Goal: Task Accomplishment & Management: Manage account settings

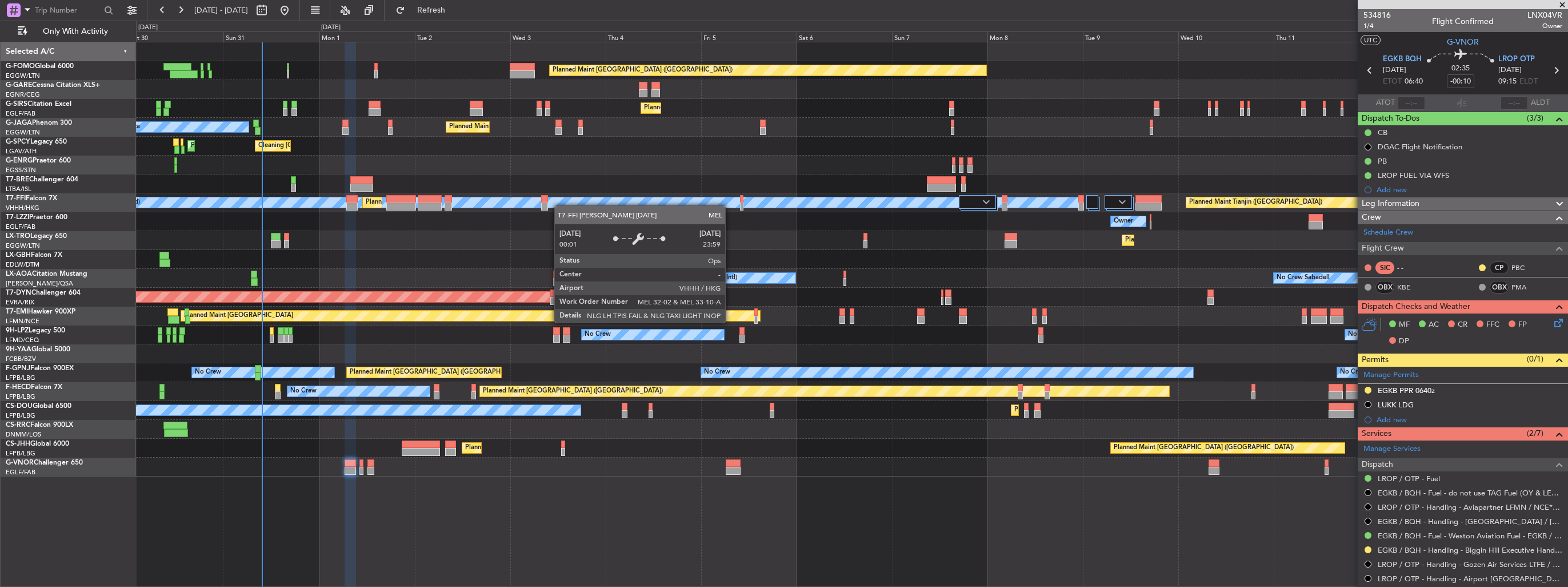
click at [560, 205] on div "Planned Maint [GEOGRAPHIC_DATA] ([GEOGRAPHIC_DATA]) Planned Maint [GEOGRAPHIC_D…" at bounding box center [852, 258] width 1432 height 434
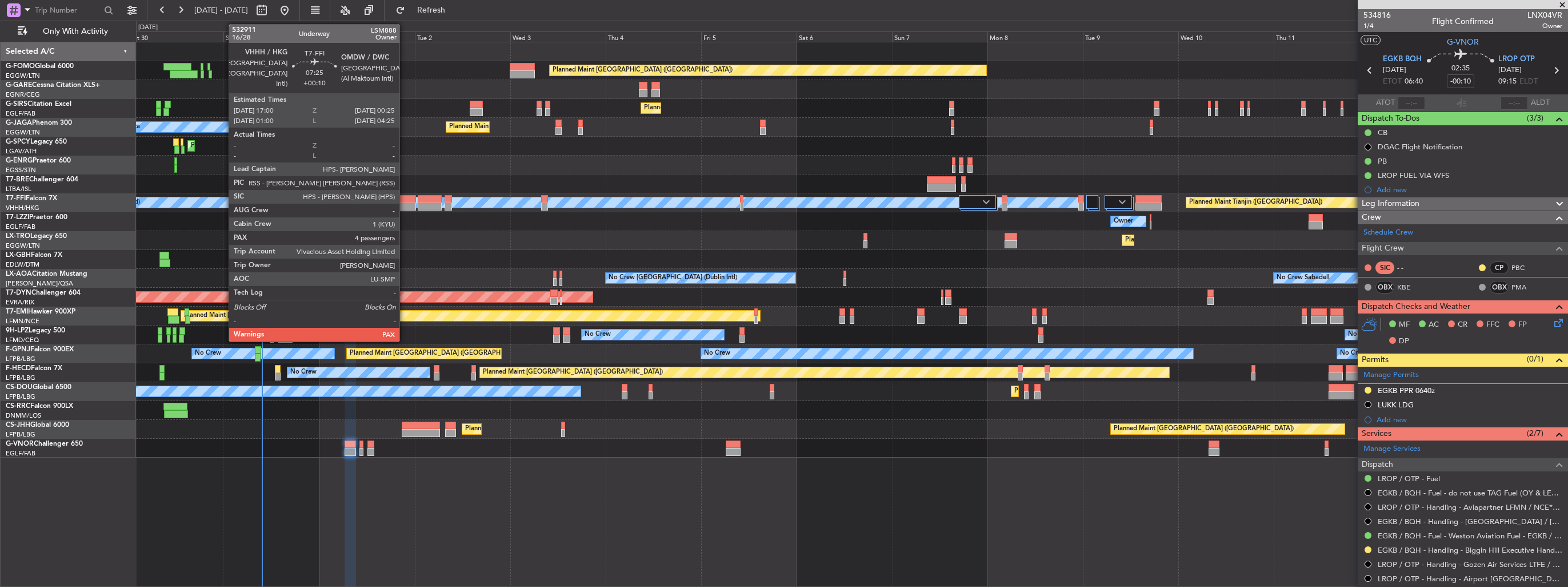
click at [404, 205] on div at bounding box center [401, 207] width 30 height 8
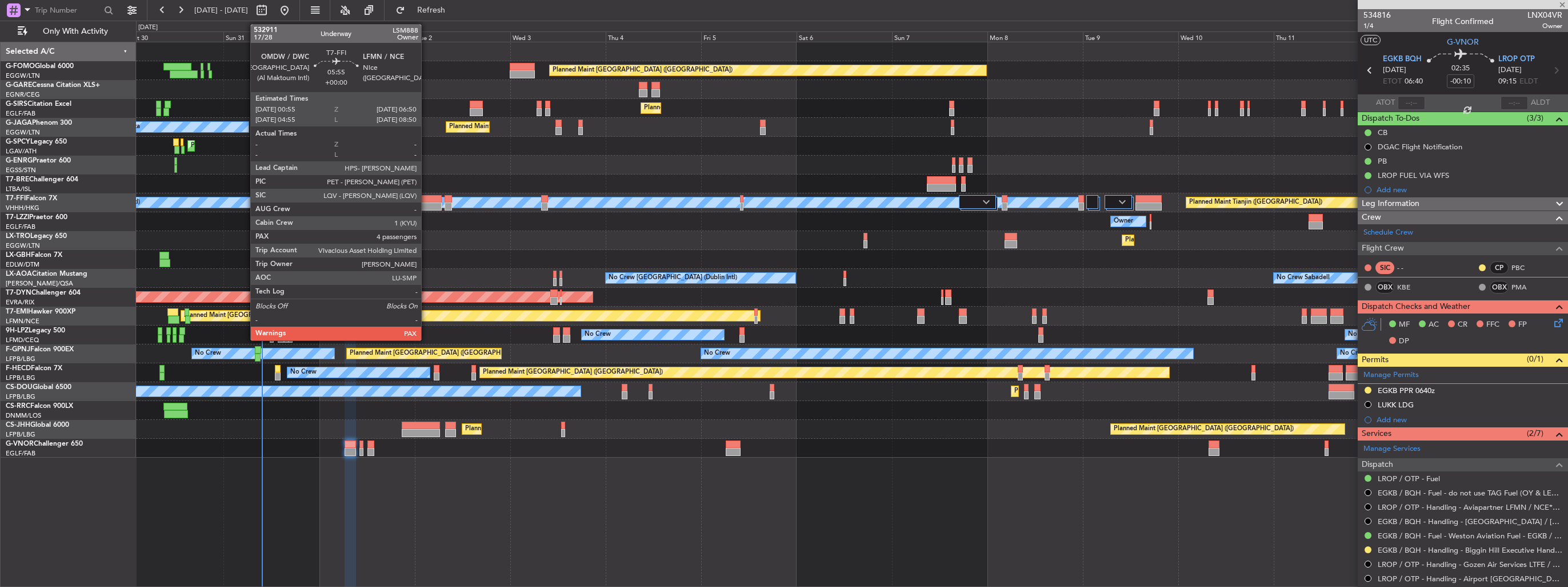
type input "+00:10"
type input "4"
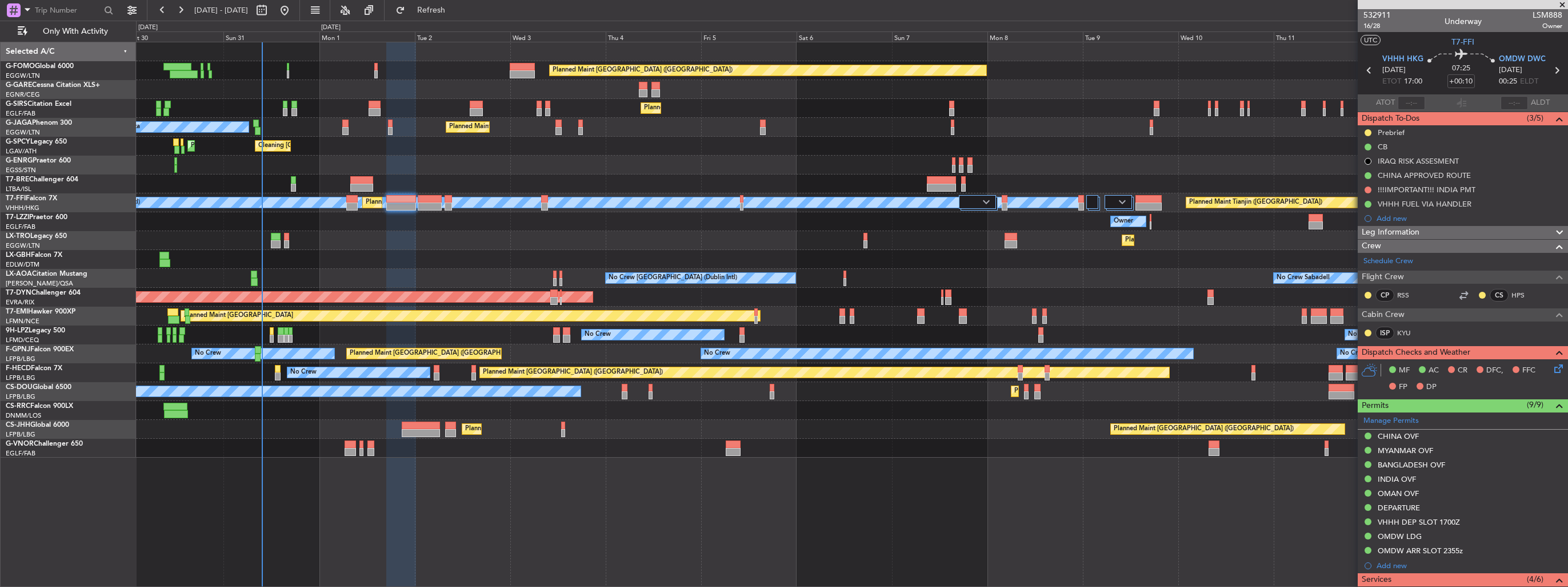
scroll to position [286, 0]
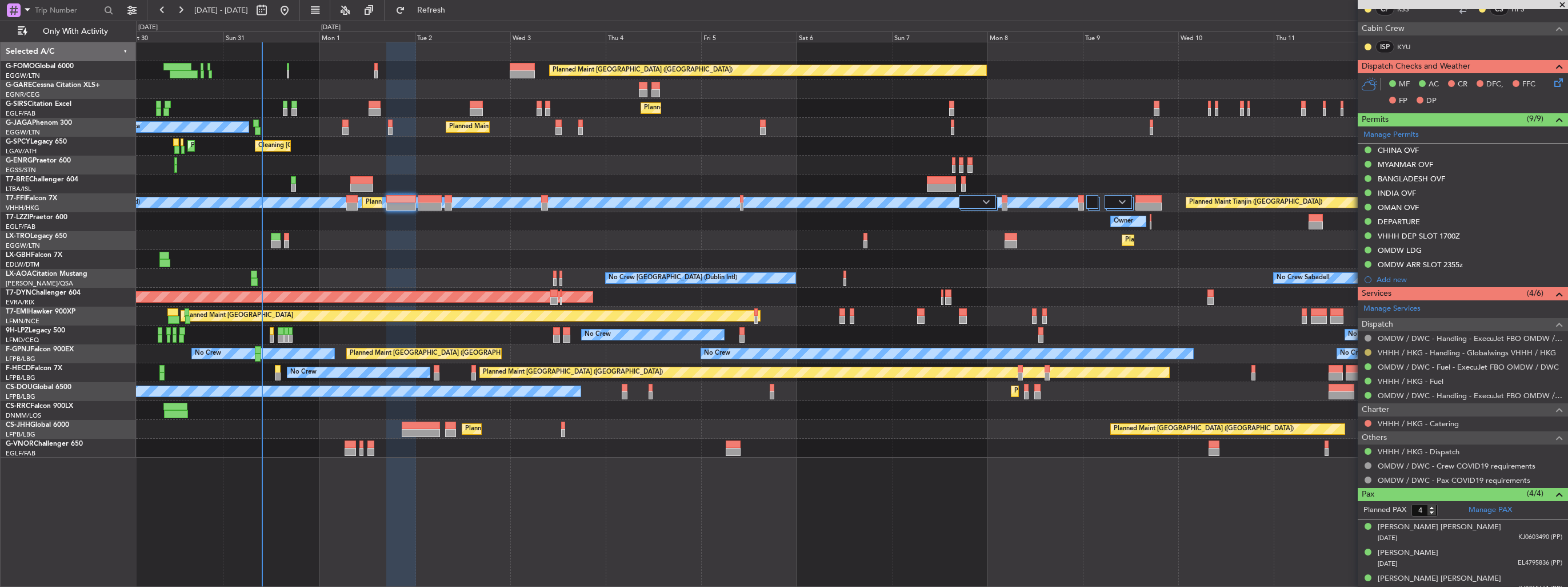
click at [1368, 349] on button at bounding box center [1368, 352] width 6 height 6
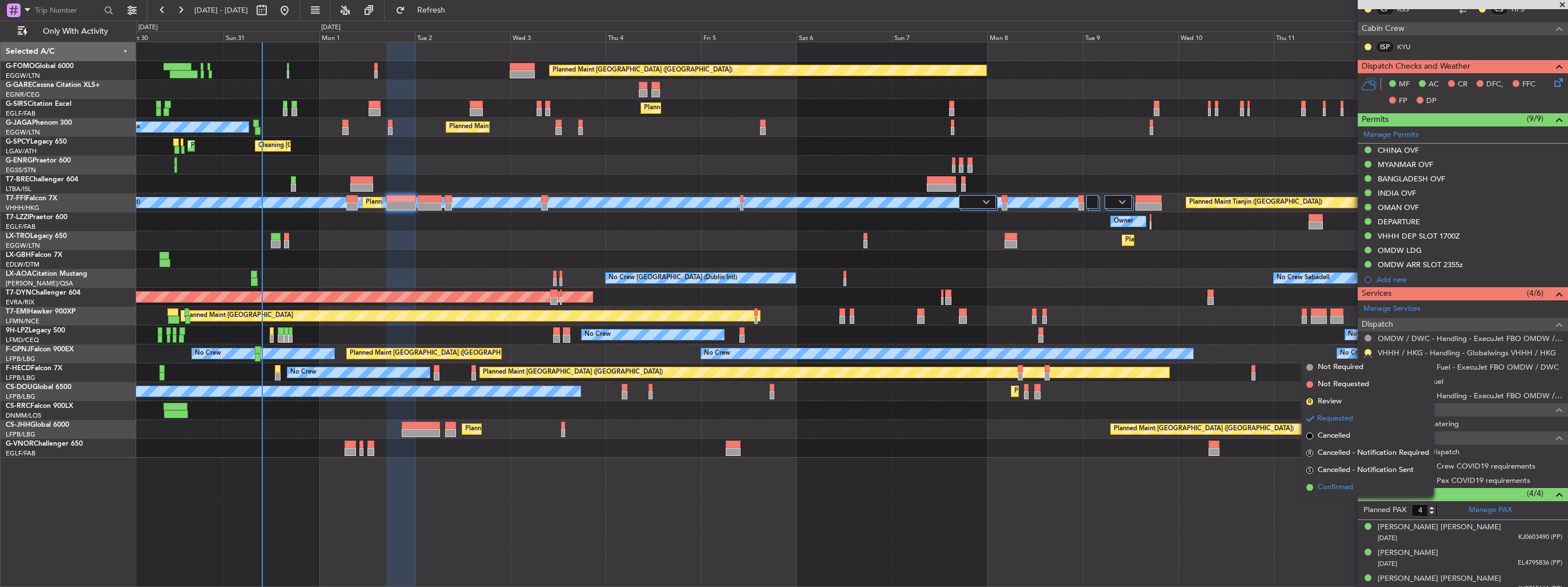
click at [1345, 488] on span "Confirmed" at bounding box center [1336, 487] width 36 height 11
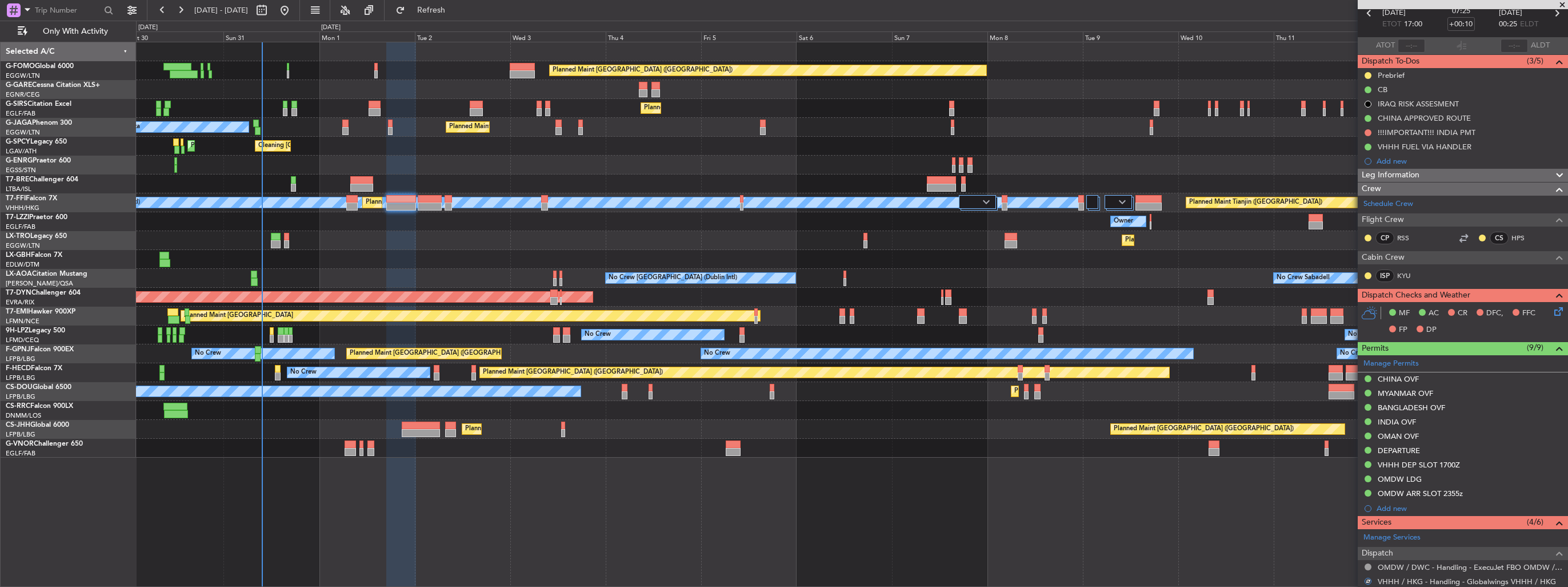
scroll to position [0, 0]
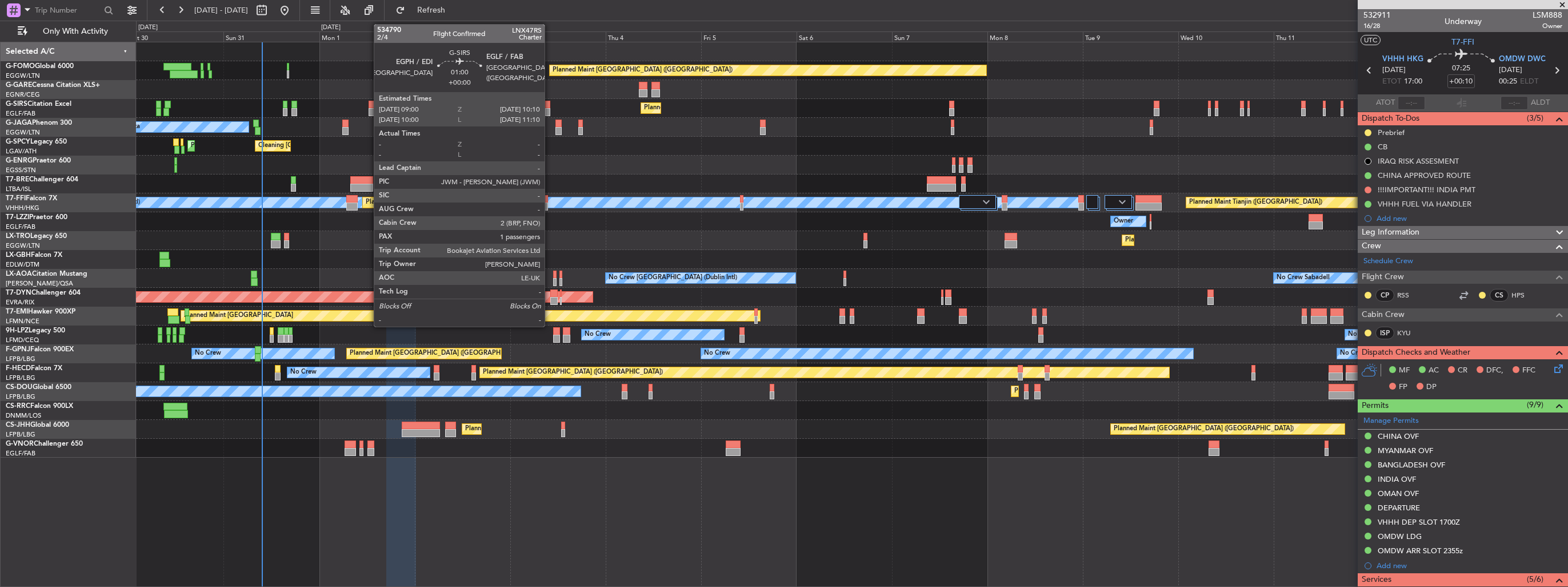
click at [550, 105] on div at bounding box center [548, 105] width 5 height 8
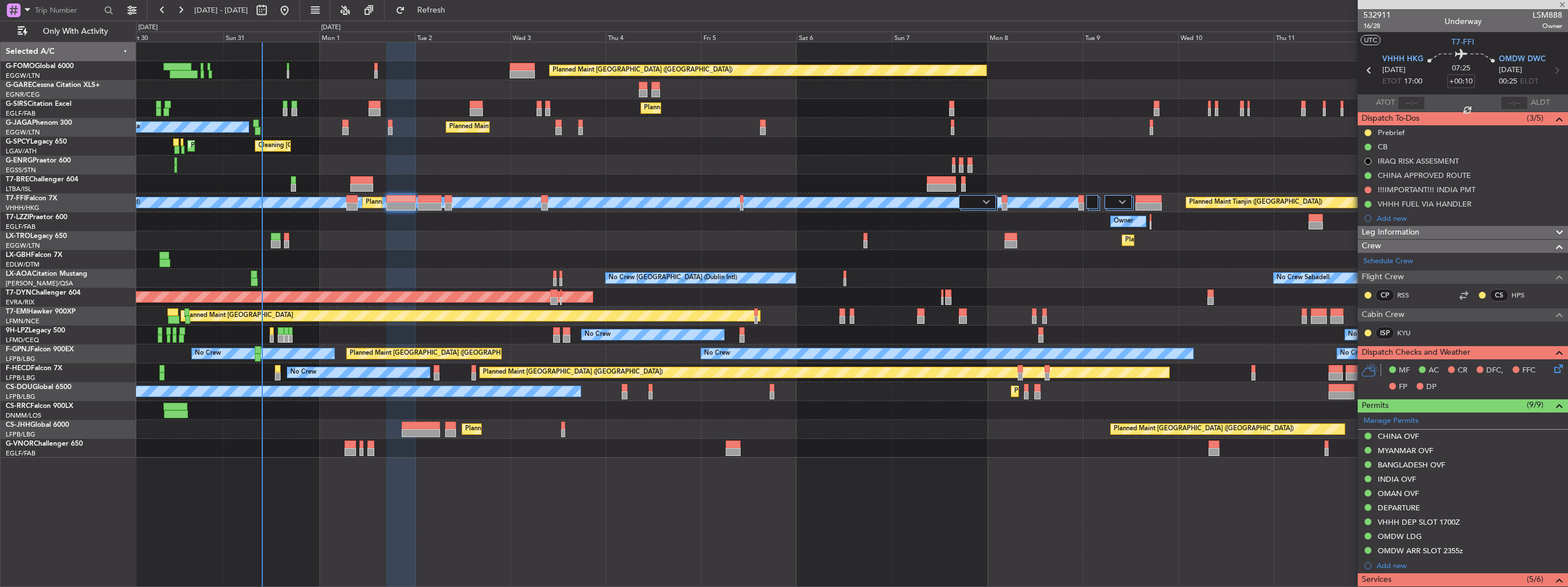
type input "1"
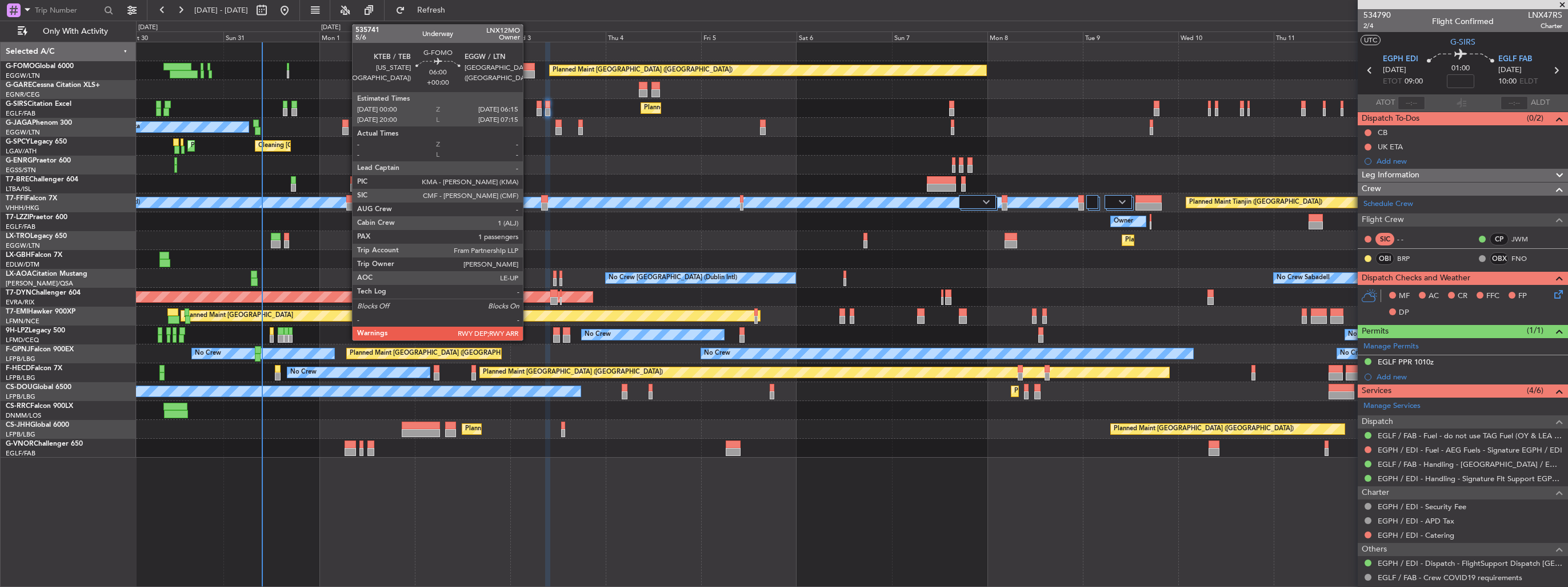
click at [528, 68] on div at bounding box center [522, 67] width 25 height 8
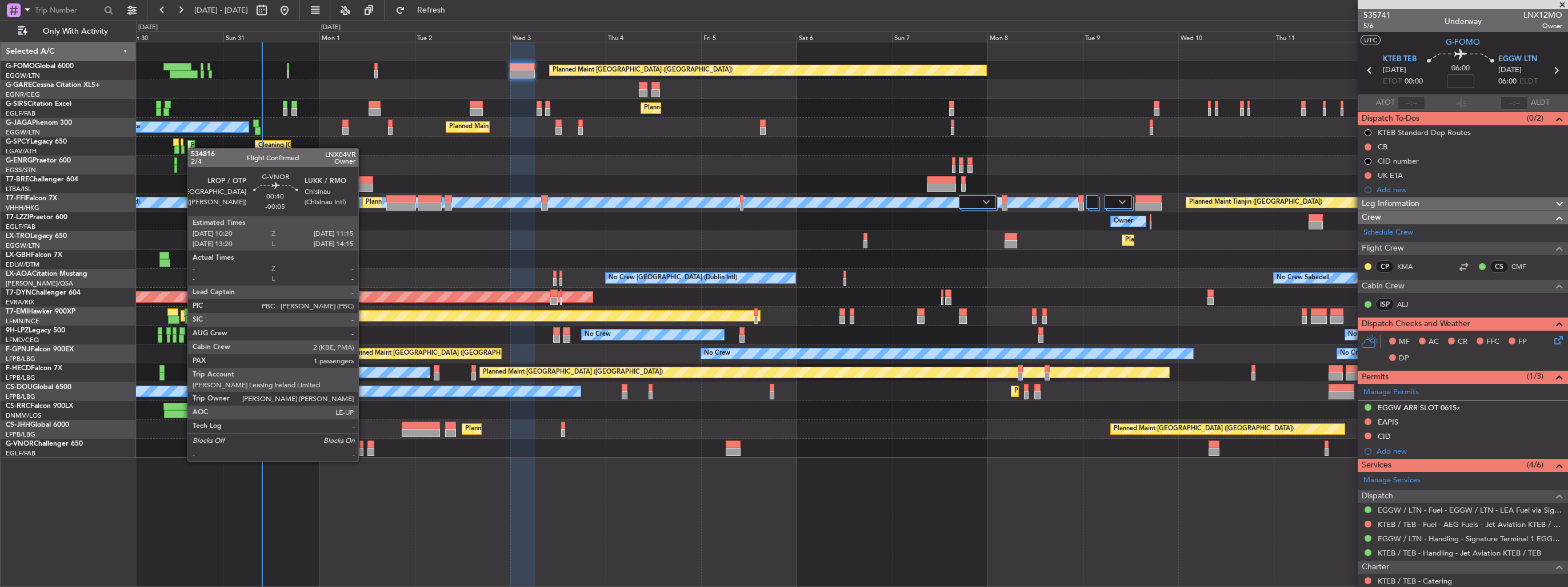
click at [363, 450] on div at bounding box center [361, 451] width 4 height 8
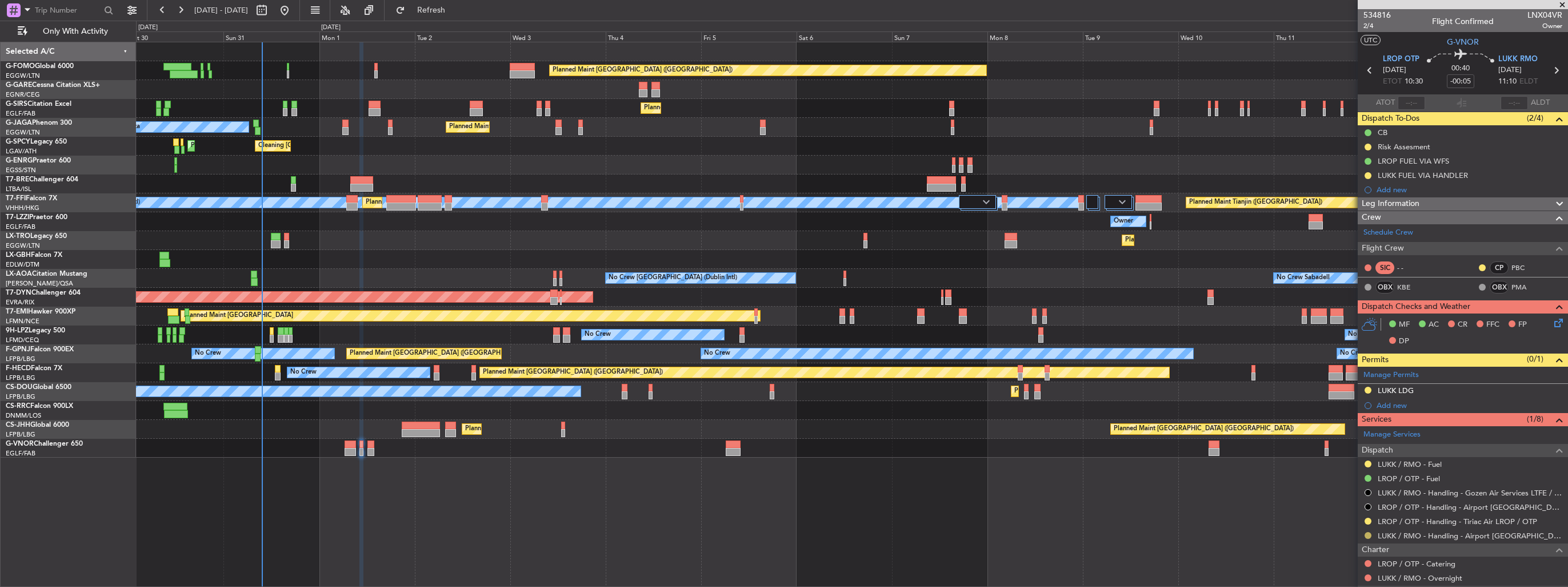
click at [1368, 534] on button at bounding box center [1368, 535] width 6 height 6
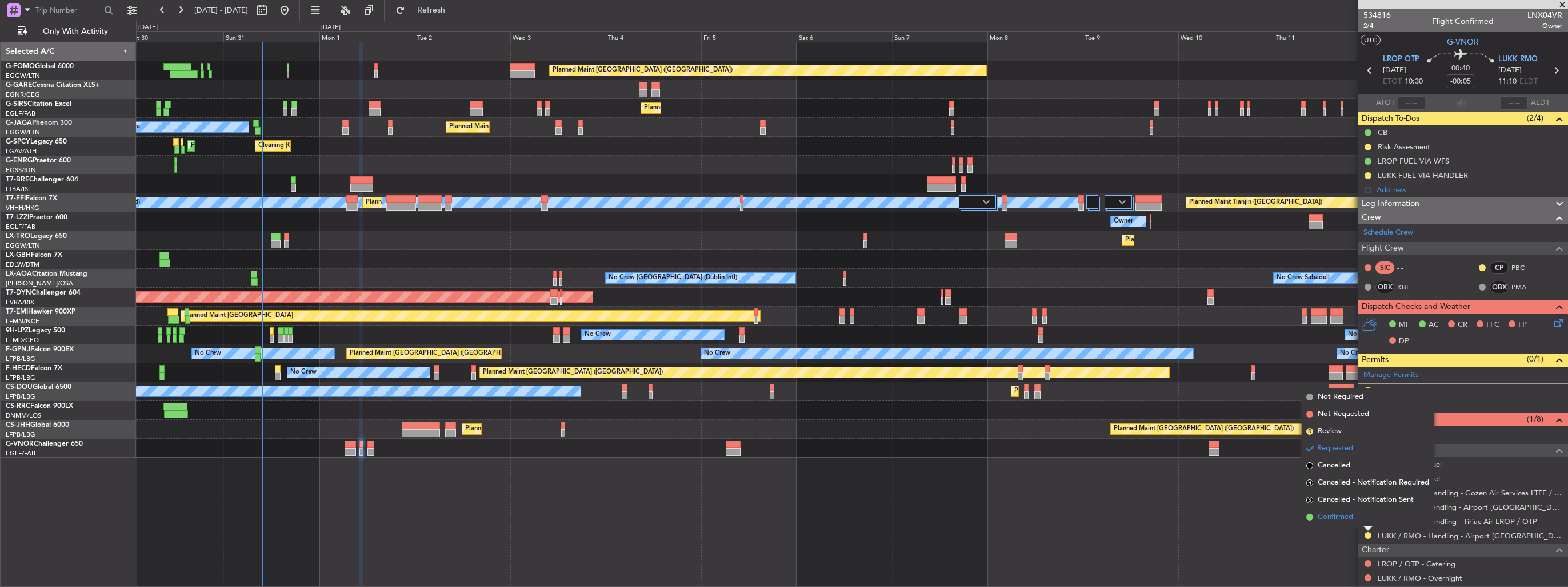
click at [1348, 524] on li "Confirmed" at bounding box center [1368, 517] width 132 height 17
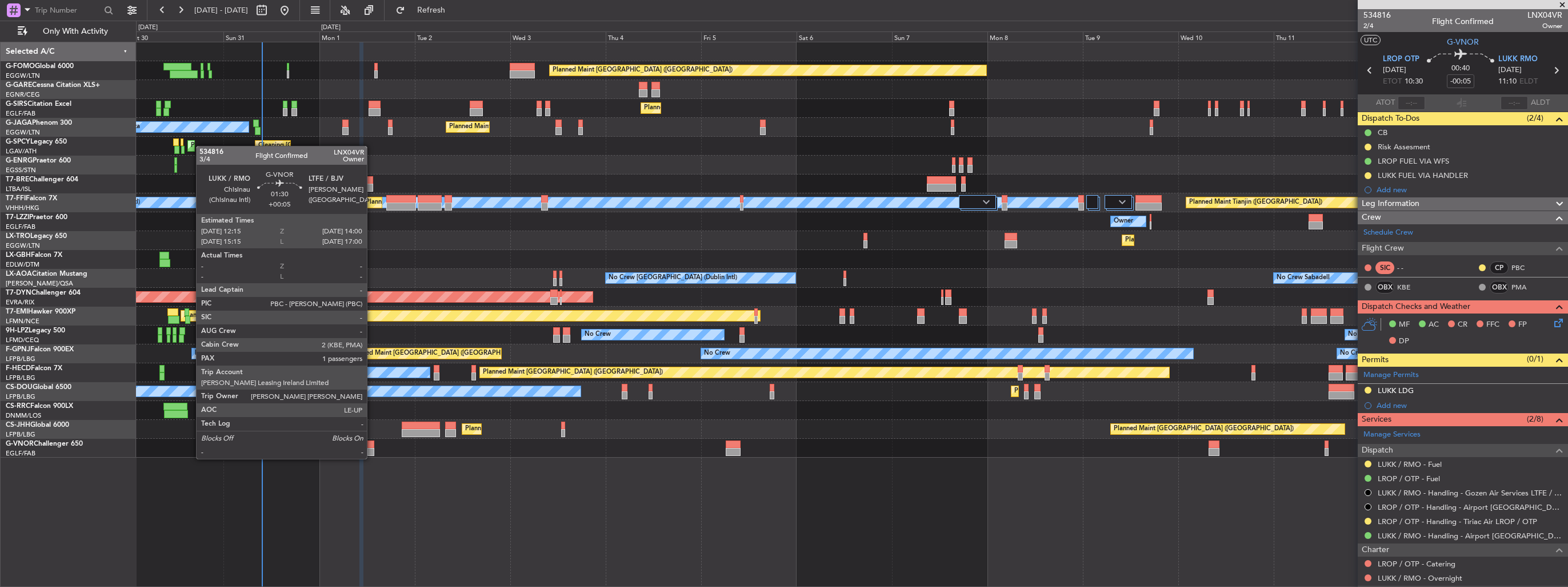
click at [372, 447] on div at bounding box center [370, 451] width 7 height 8
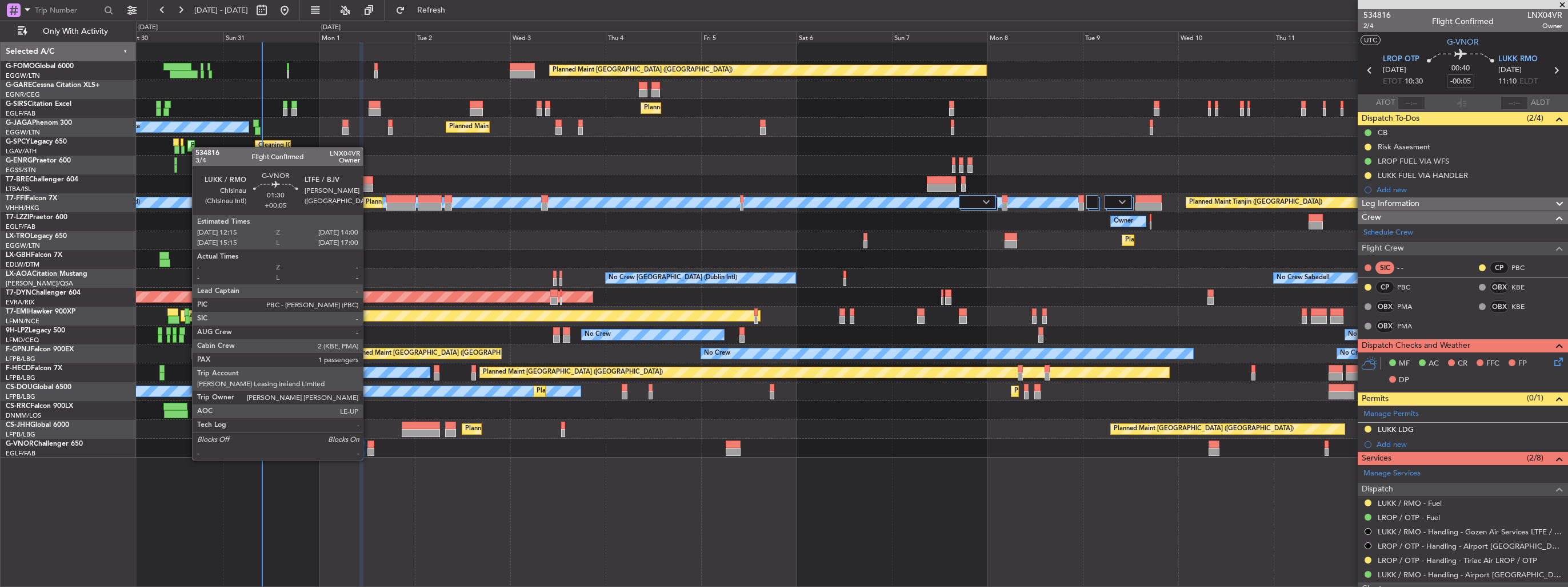
click at [368, 448] on div at bounding box center [370, 451] width 7 height 8
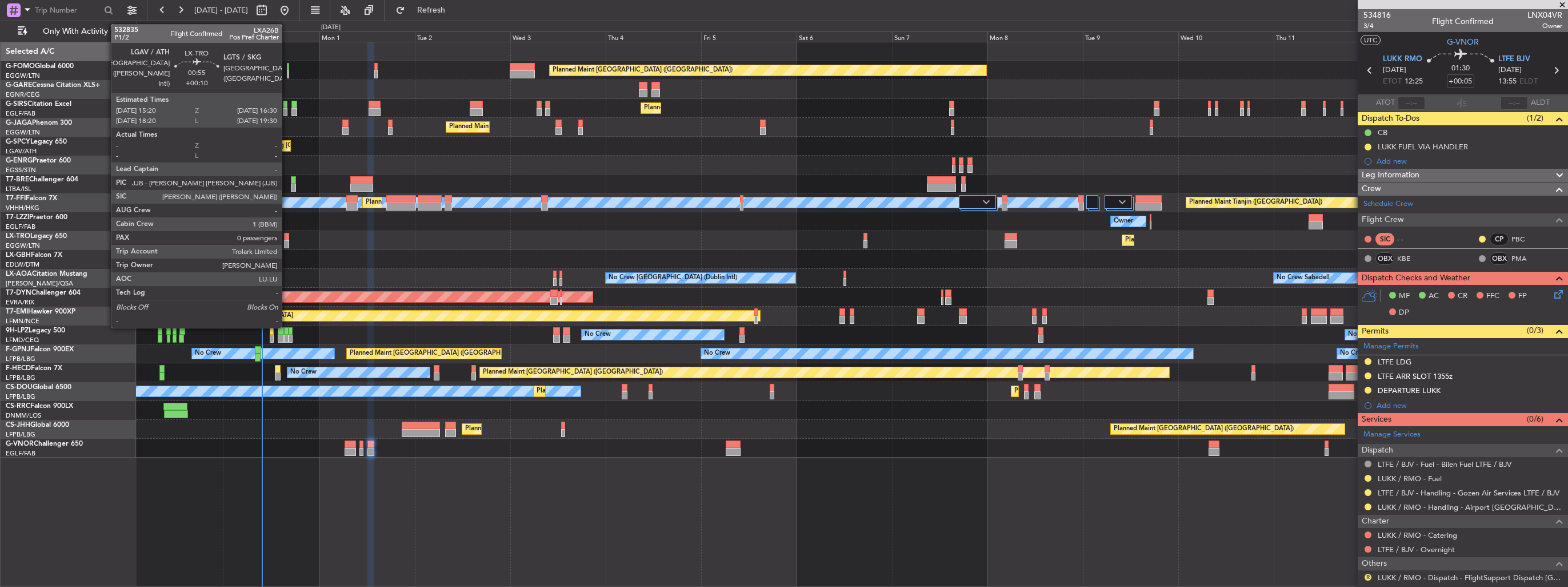
click at [286, 244] on div at bounding box center [286, 244] width 5 height 8
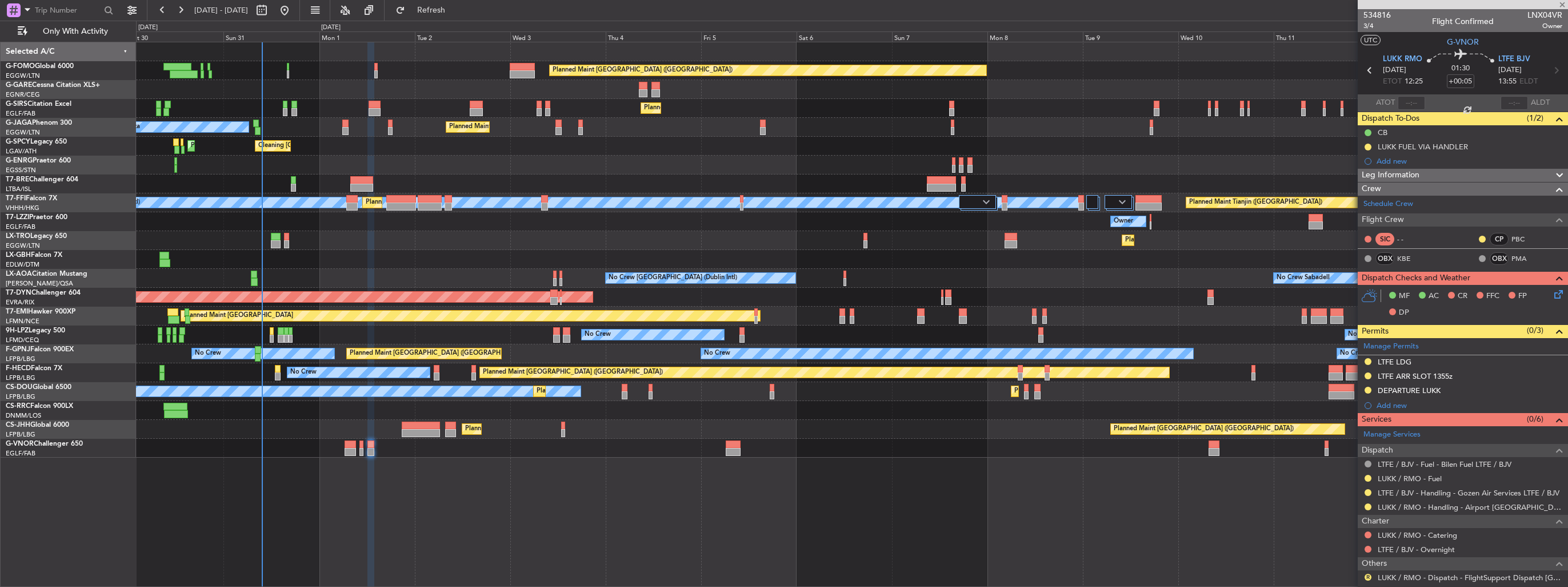
type input "+00:10"
type input "0"
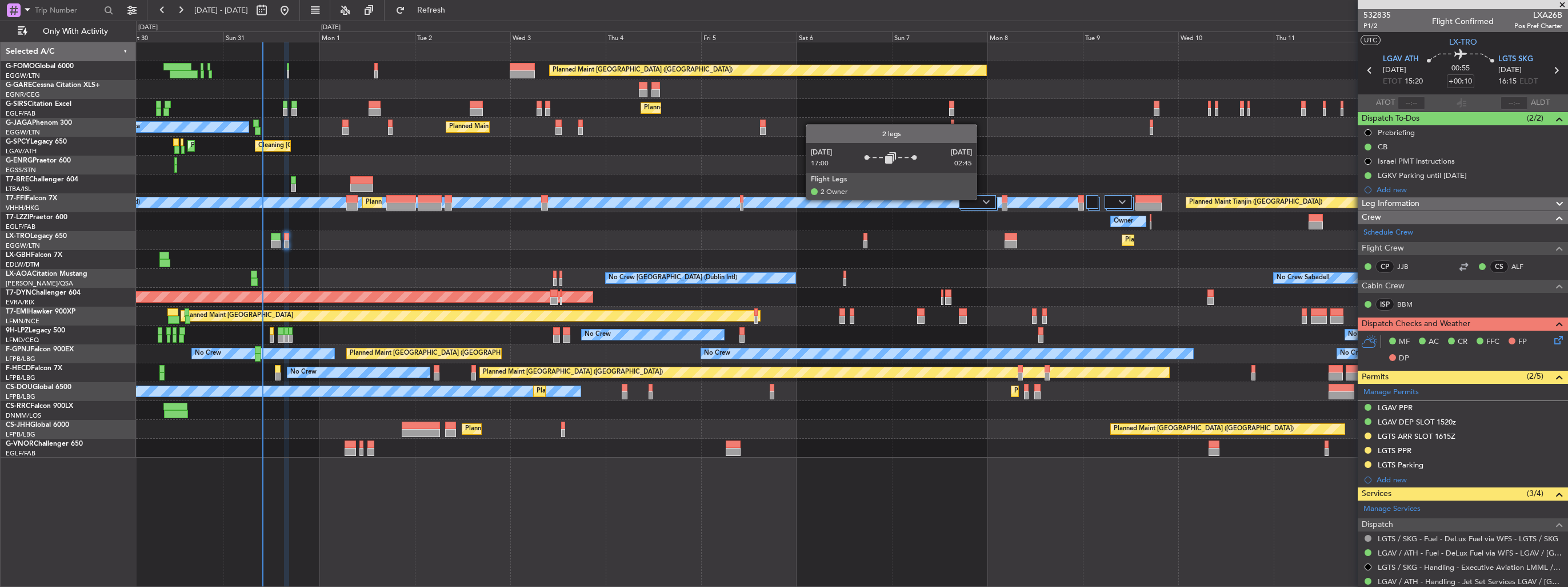
click at [982, 199] on div at bounding box center [977, 201] width 37 height 14
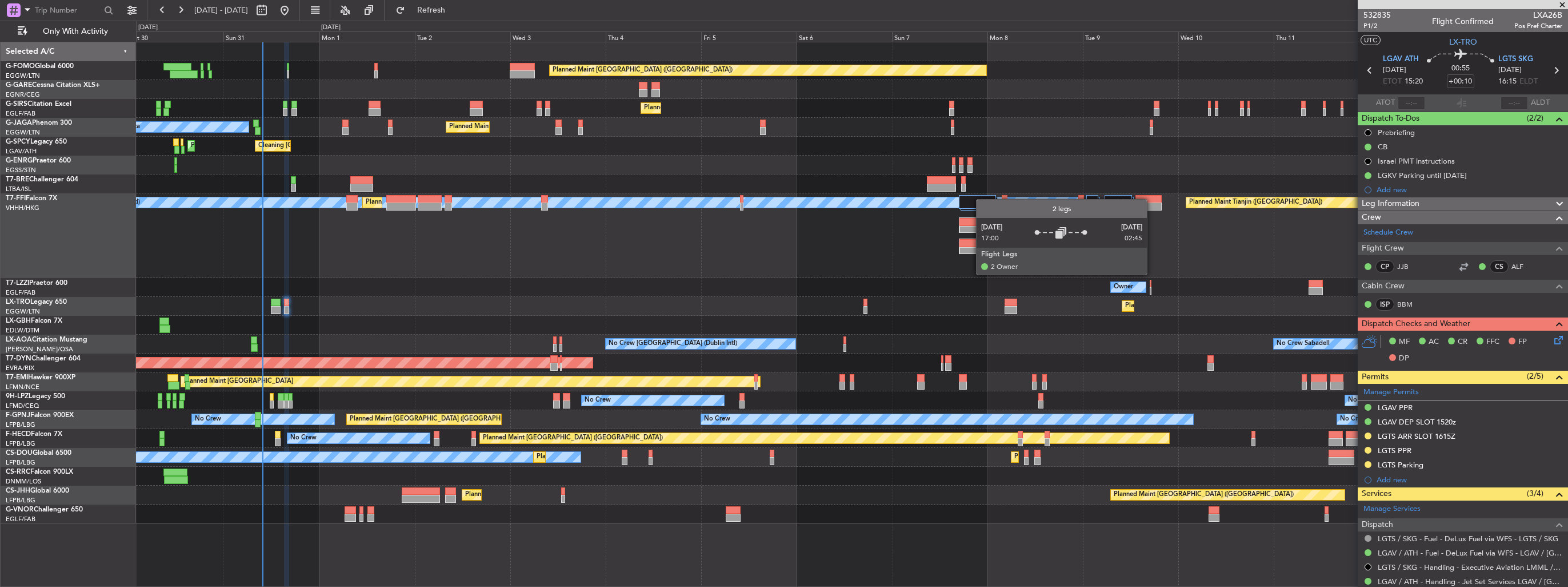
click at [982, 199] on img at bounding box center [985, 202] width 10 height 10
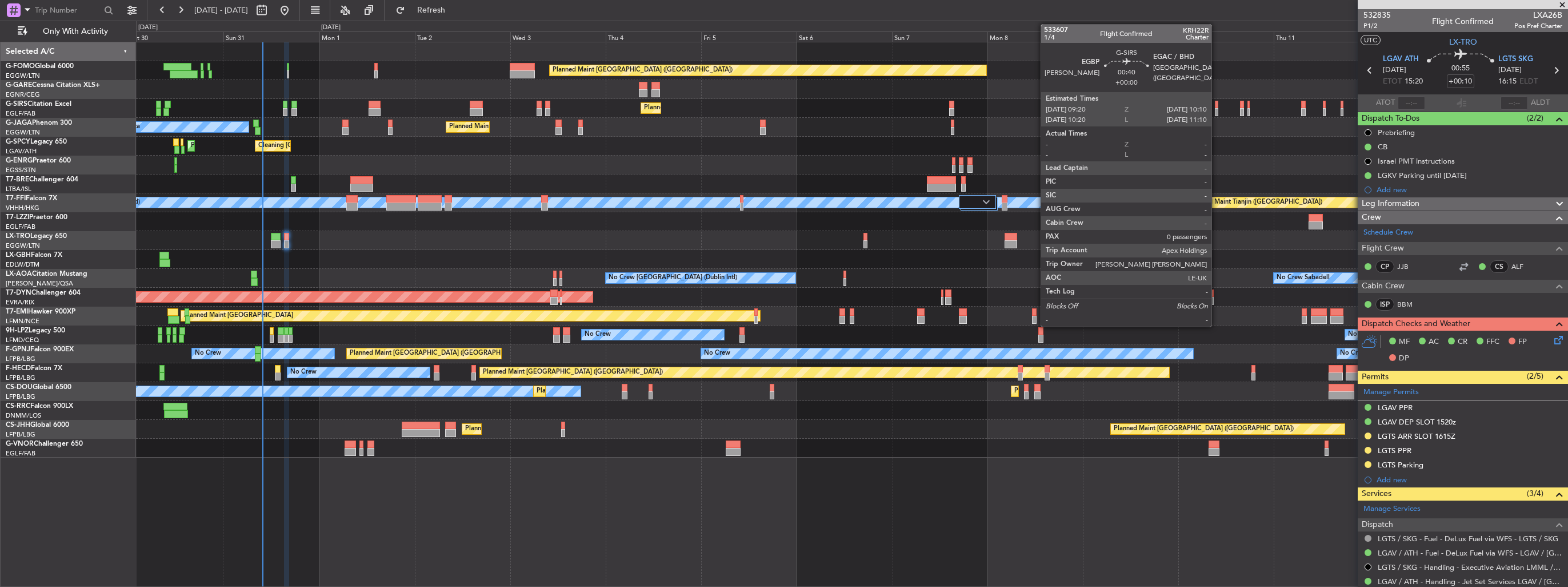
click at [1217, 114] on div at bounding box center [1216, 112] width 3 height 8
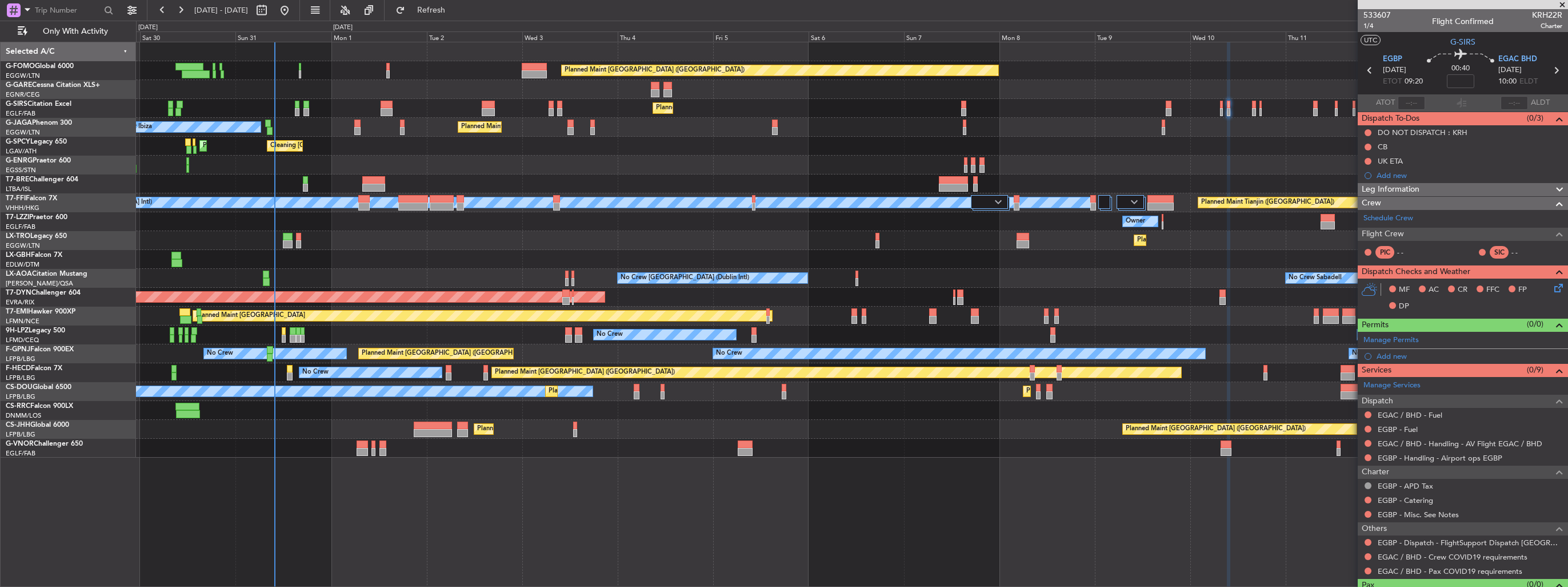
click at [1279, 191] on div at bounding box center [852, 183] width 1432 height 19
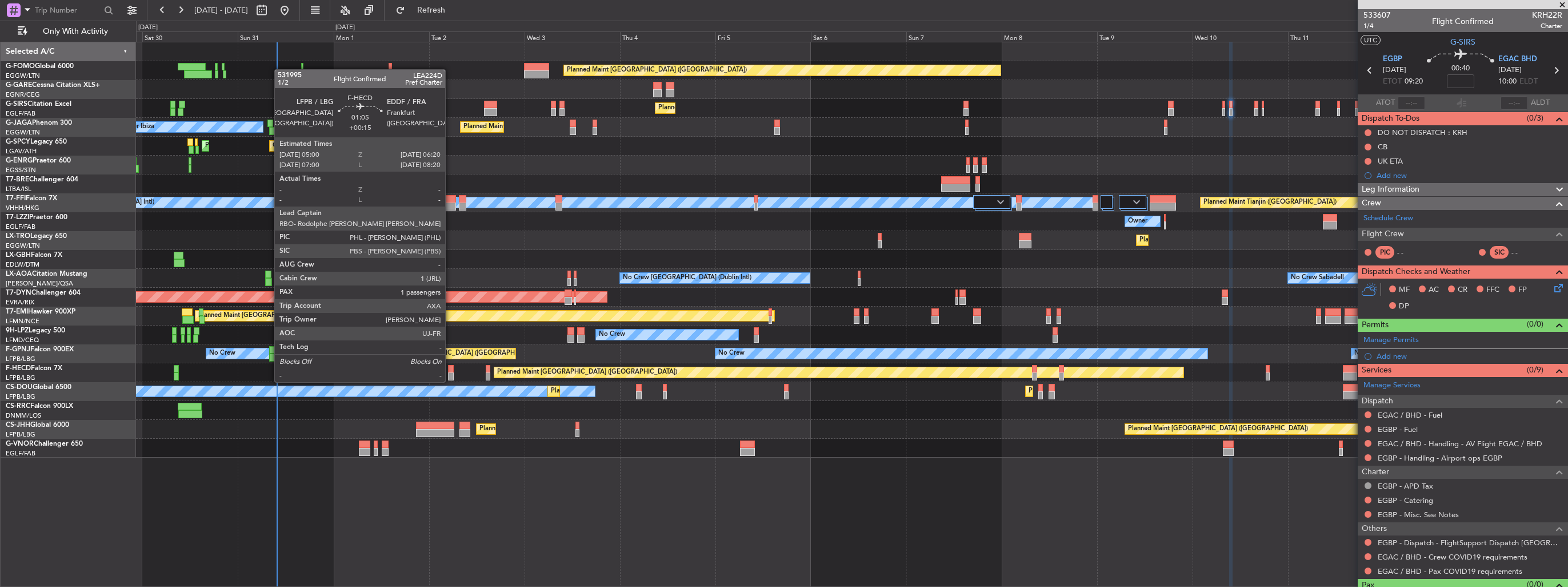
click at [450, 371] on div at bounding box center [450, 369] width 6 height 8
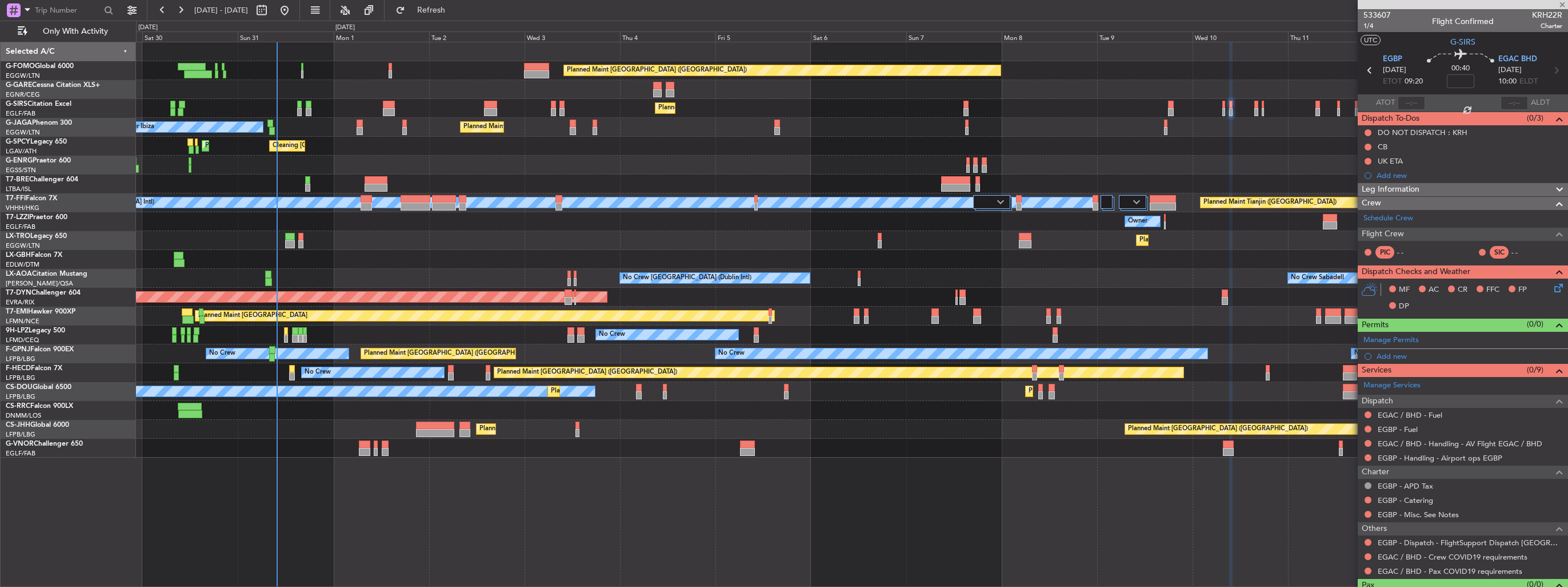
type input "+00:15"
type input "1"
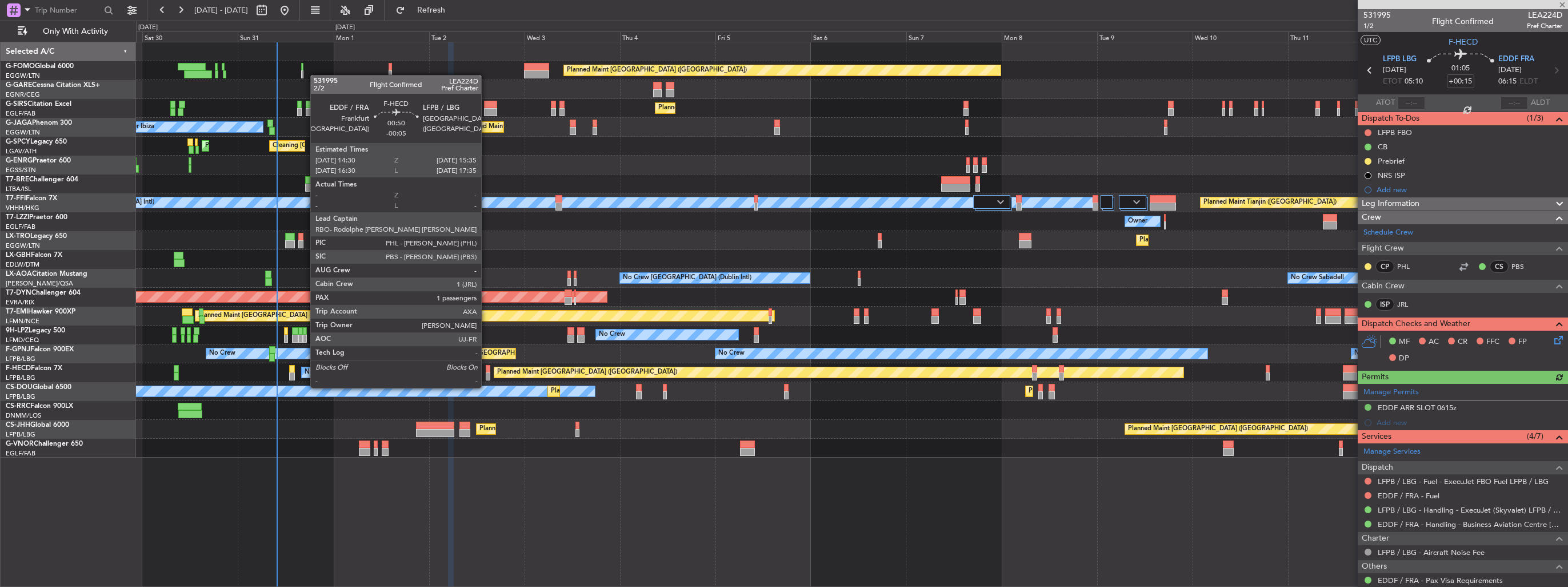
click at [487, 376] on div at bounding box center [488, 376] width 5 height 8
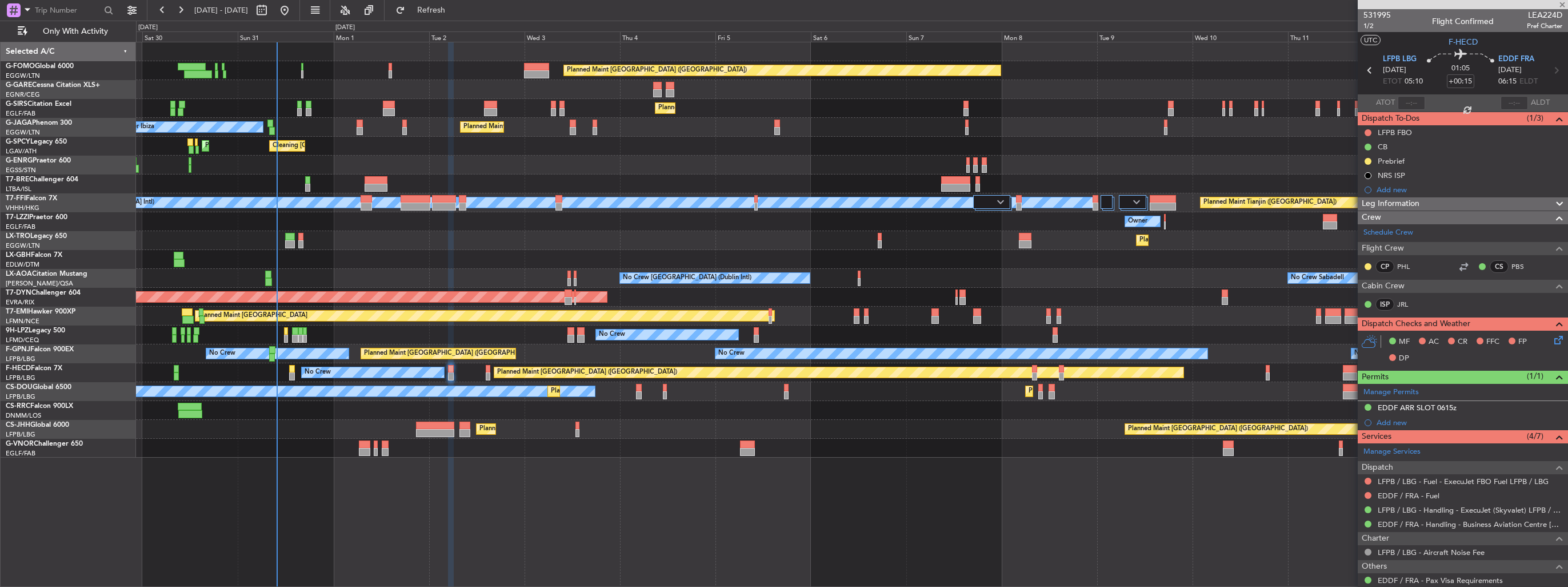
type input "-00:05"
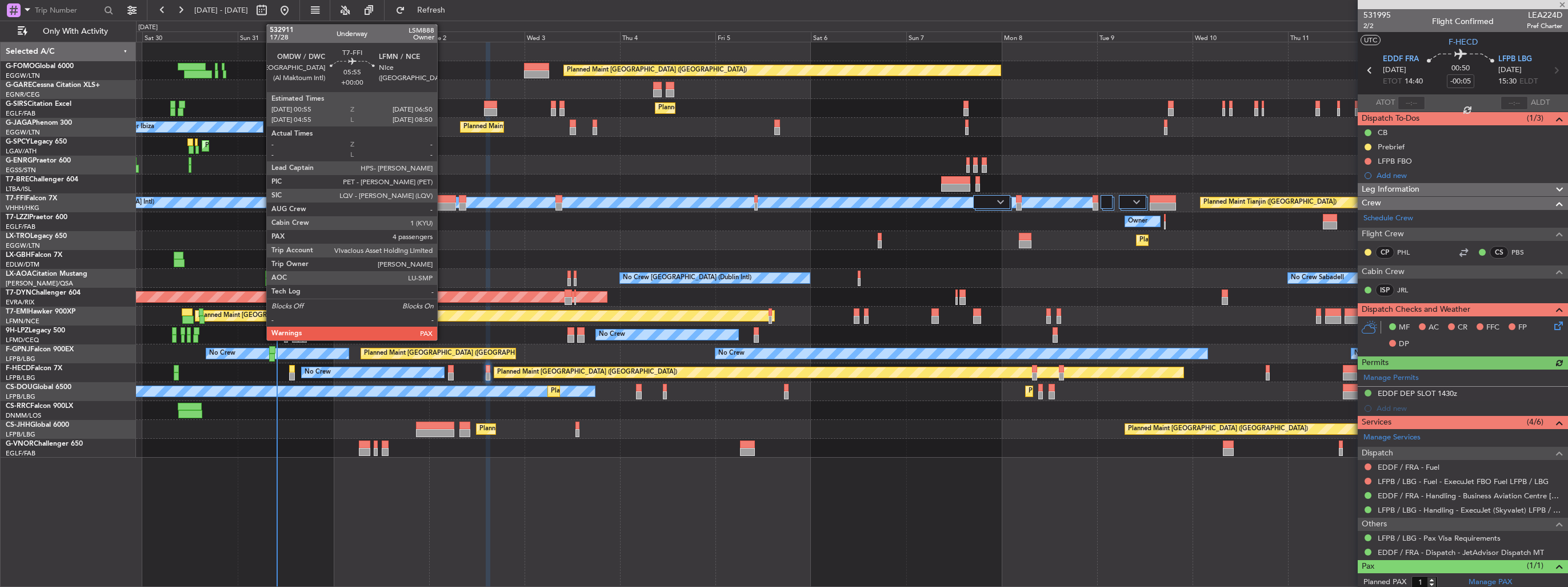
click at [442, 203] on div at bounding box center [444, 207] width 24 height 8
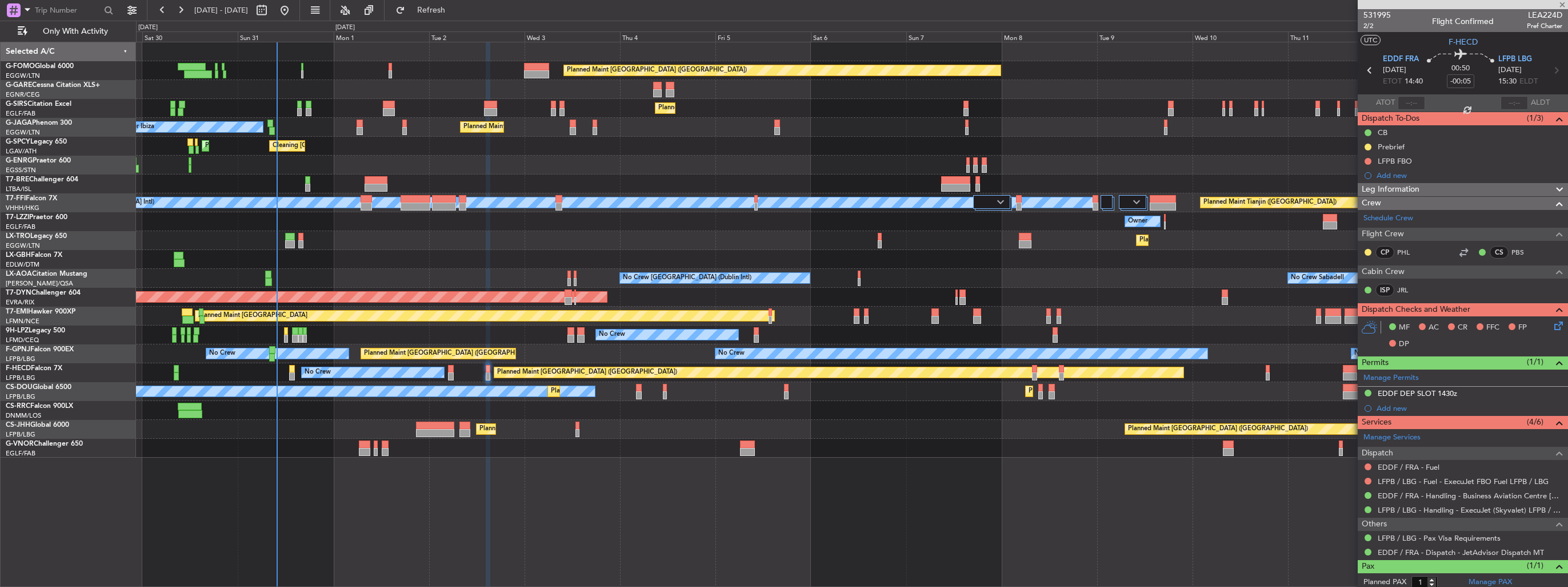
type input "4"
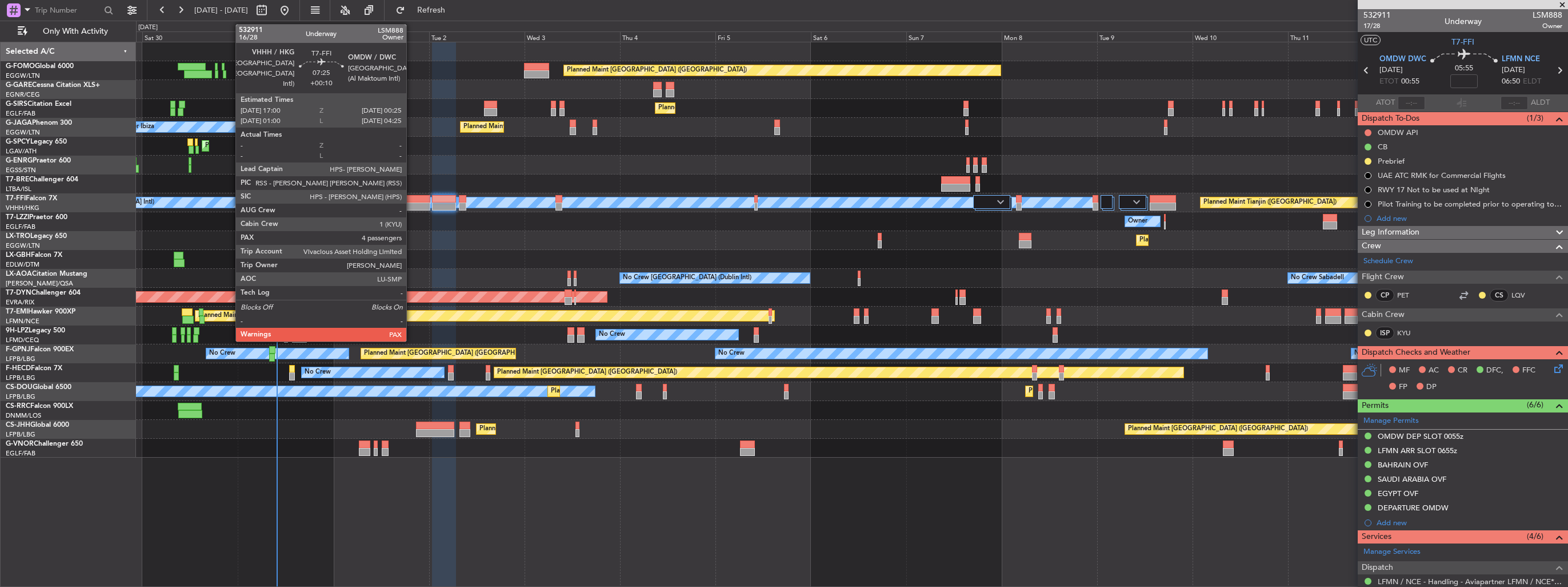
click at [412, 207] on div at bounding box center [415, 207] width 30 height 8
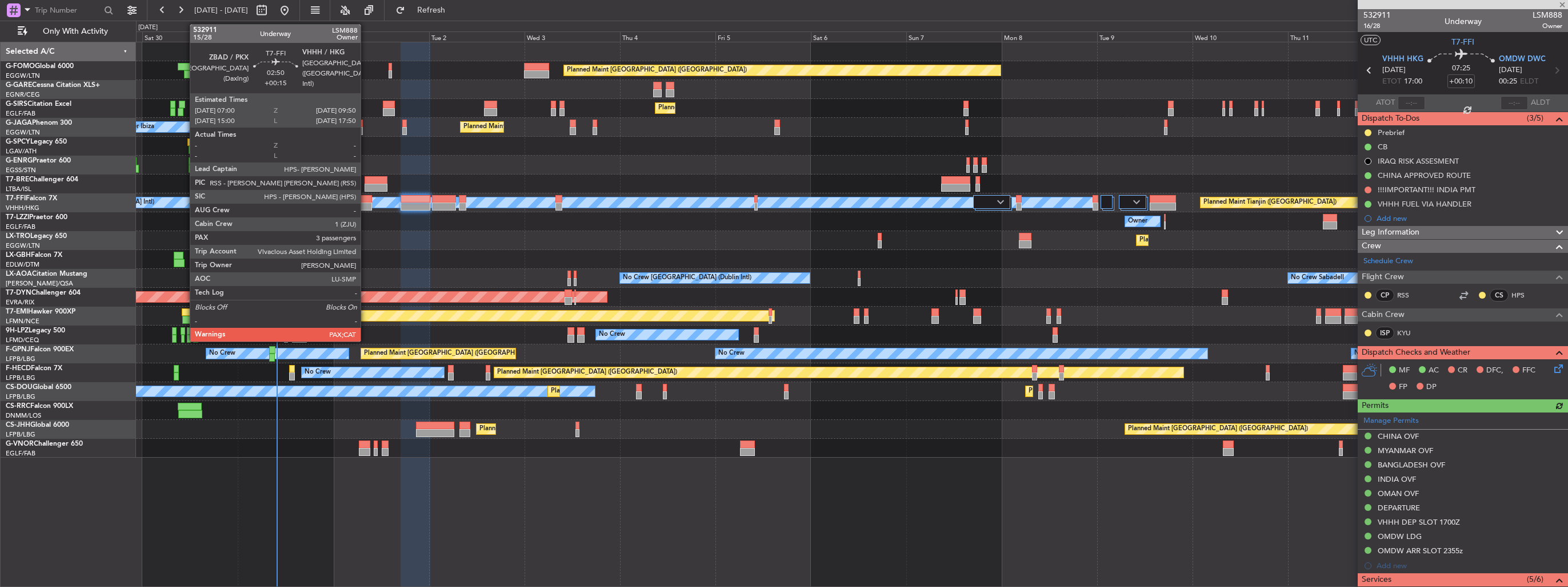
click at [366, 201] on div at bounding box center [366, 199] width 11 height 8
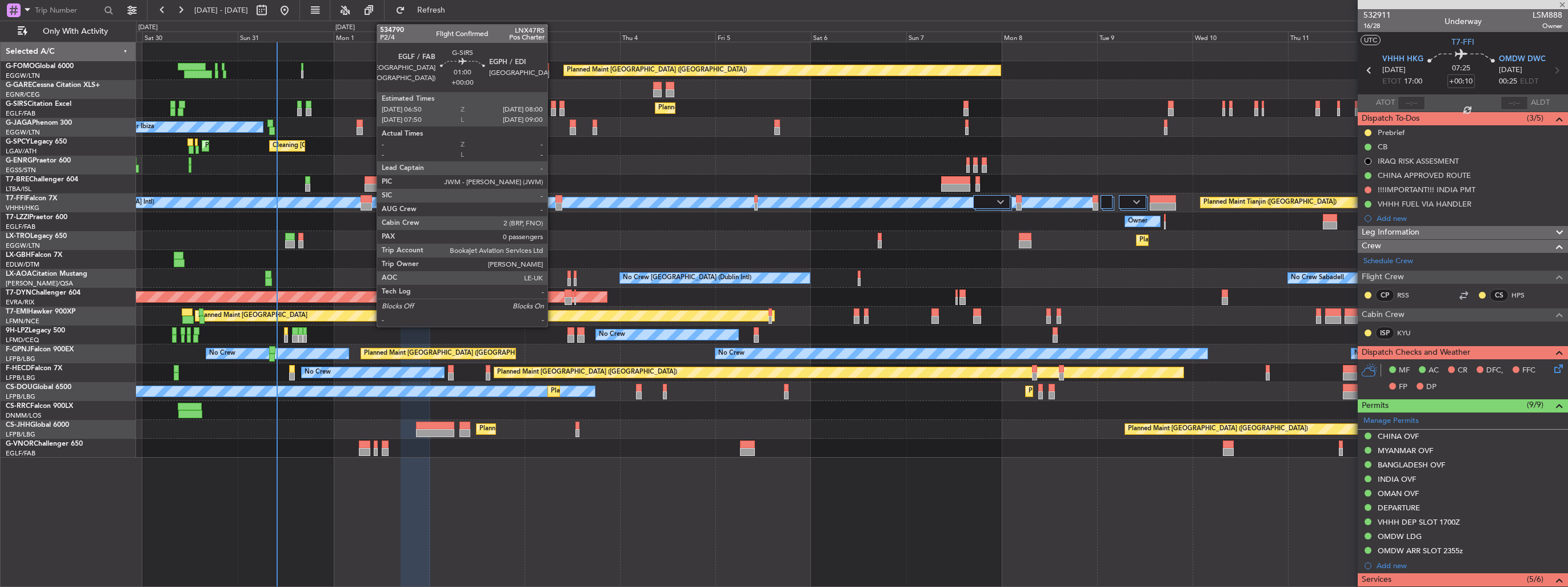
type input "+00:15"
type input "5"
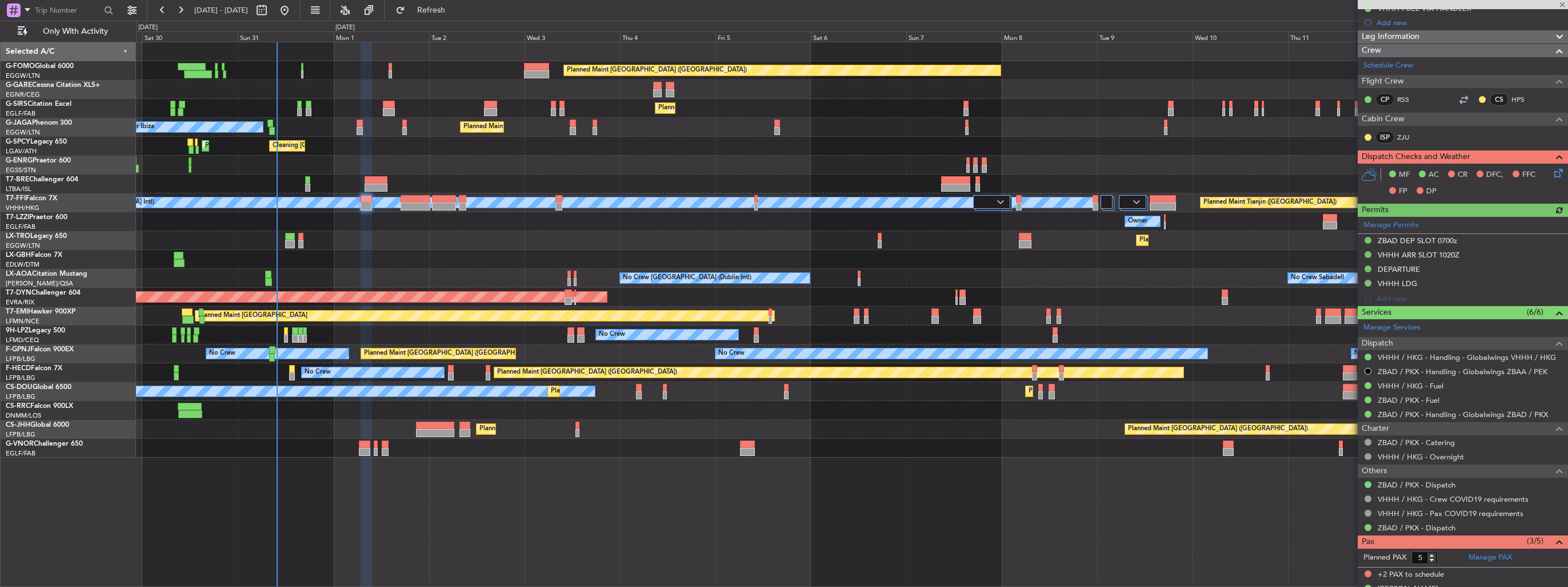
scroll to position [294, 0]
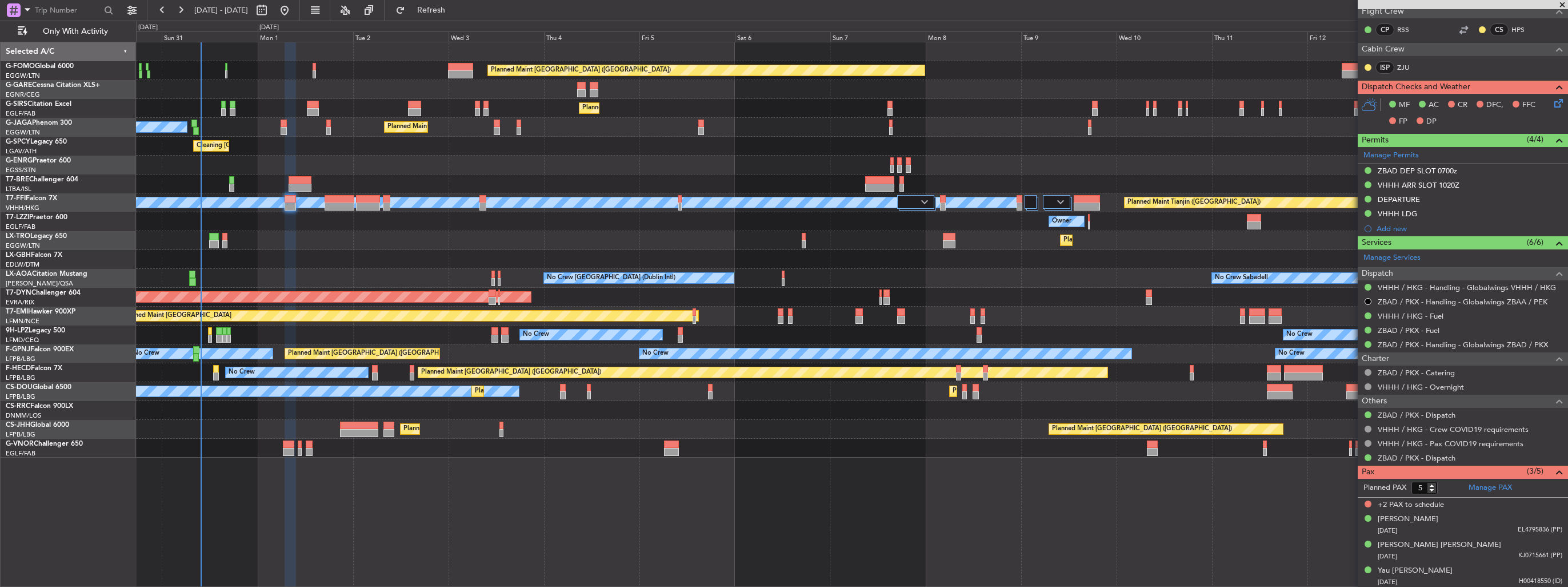
click at [734, 134] on div "Planned Maint [GEOGRAPHIC_DATA] ([GEOGRAPHIC_DATA]) Planned Maint [GEOGRAPHIC_D…" at bounding box center [852, 249] width 1432 height 415
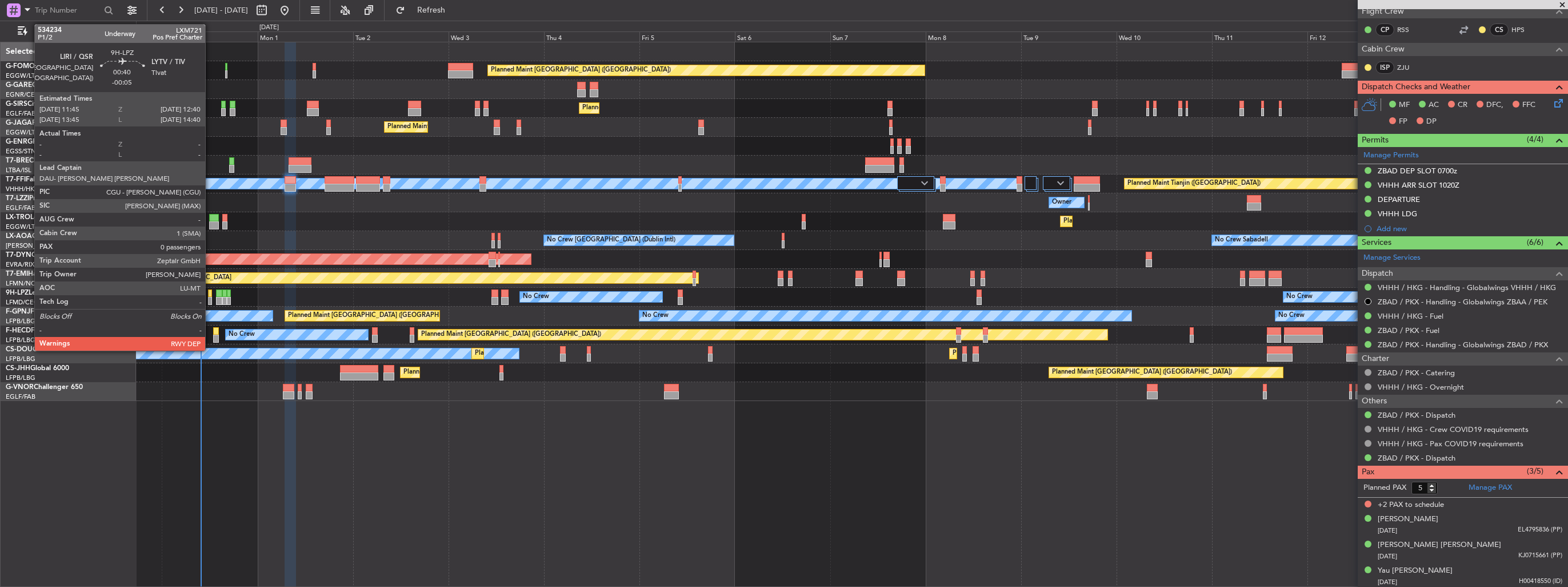
click at [211, 298] on div at bounding box center [210, 301] width 4 height 8
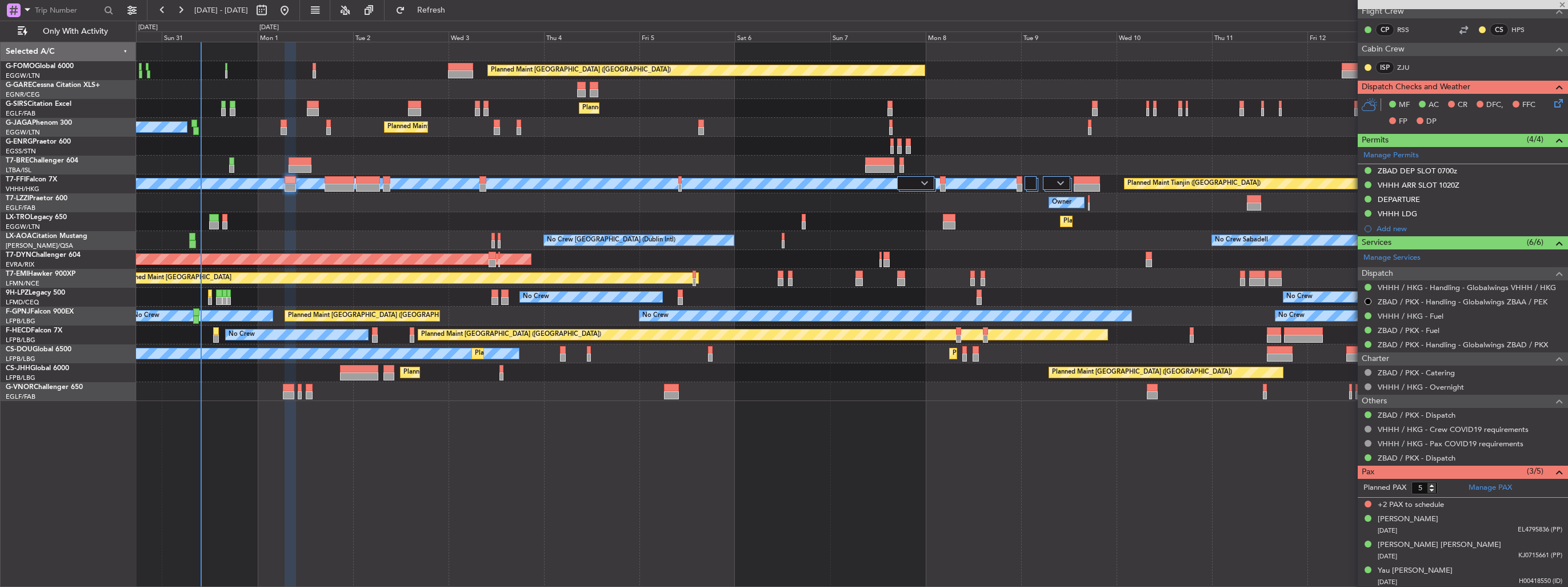
type input "-00:05"
type input "0"
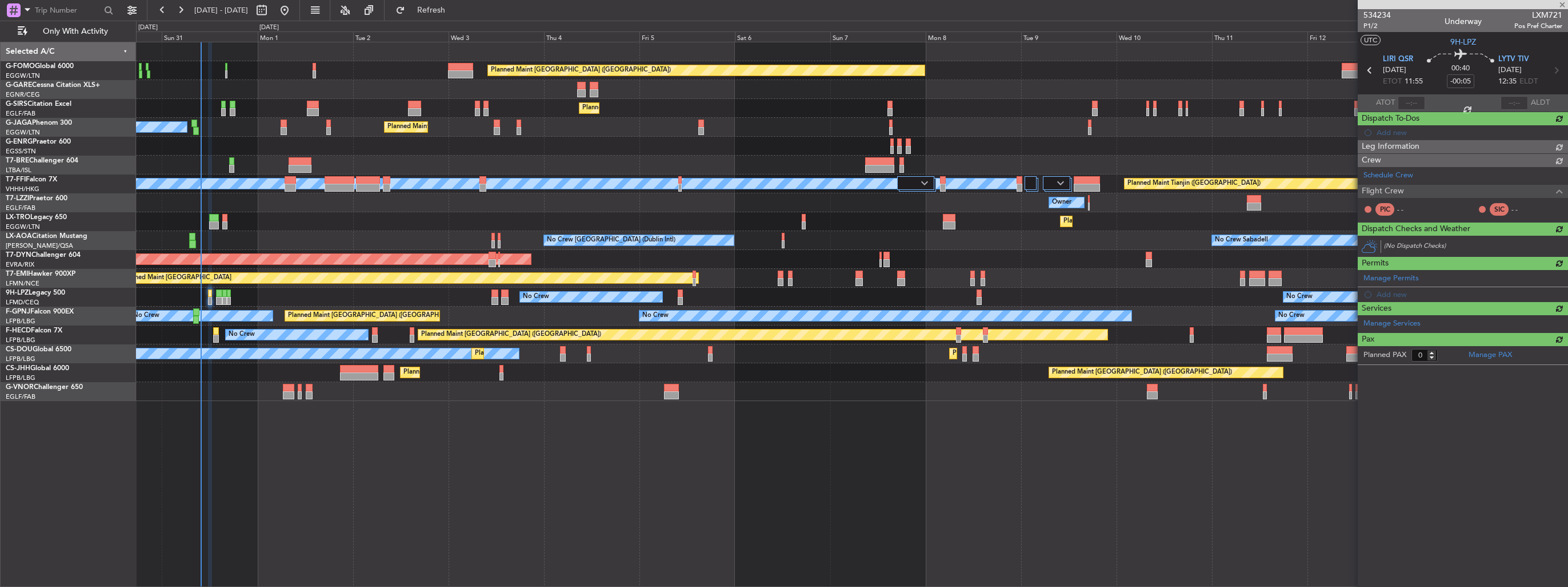
scroll to position [0, 0]
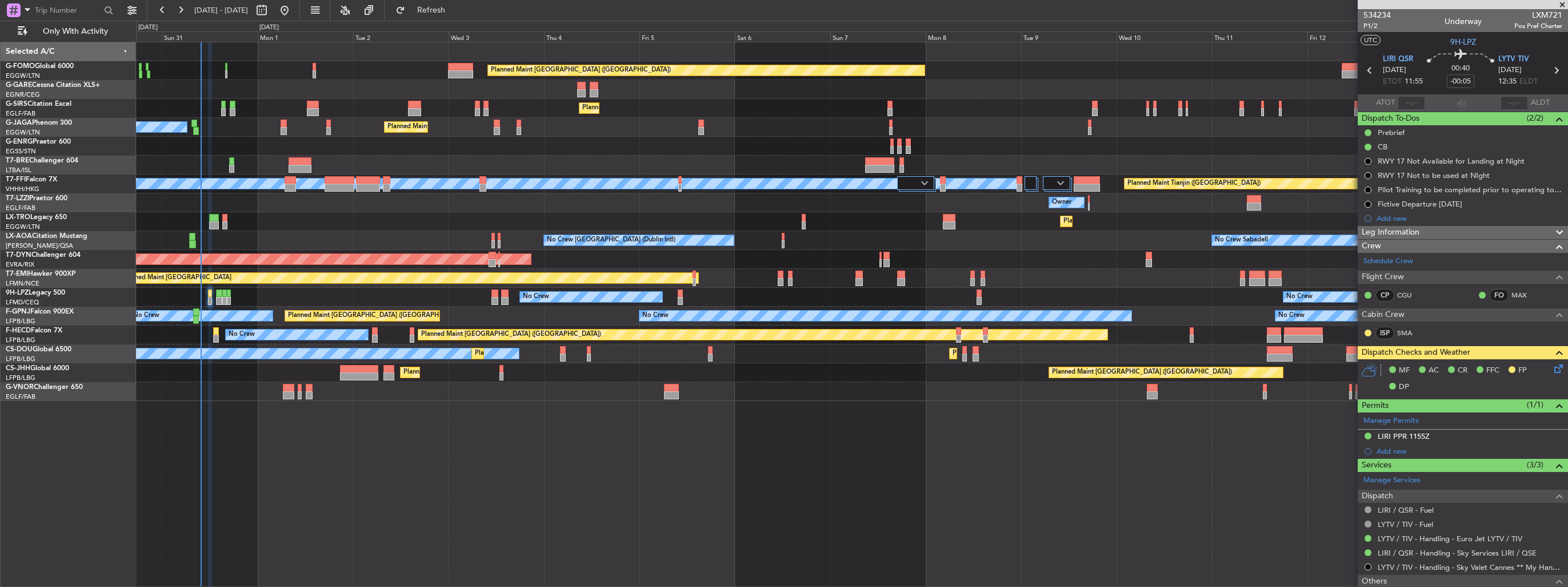
click at [1539, 17] on span "LXM721" at bounding box center [1538, 15] width 48 height 12
copy span "LXM721"
click at [1162, 73] on div "Planned Maint [GEOGRAPHIC_DATA] ([GEOGRAPHIC_DATA])" at bounding box center [852, 70] width 1432 height 19
click at [1415, 15] on div "534234 P1/2 Underway LXM721 Pos Pref Charter" at bounding box center [1463, 20] width 211 height 23
